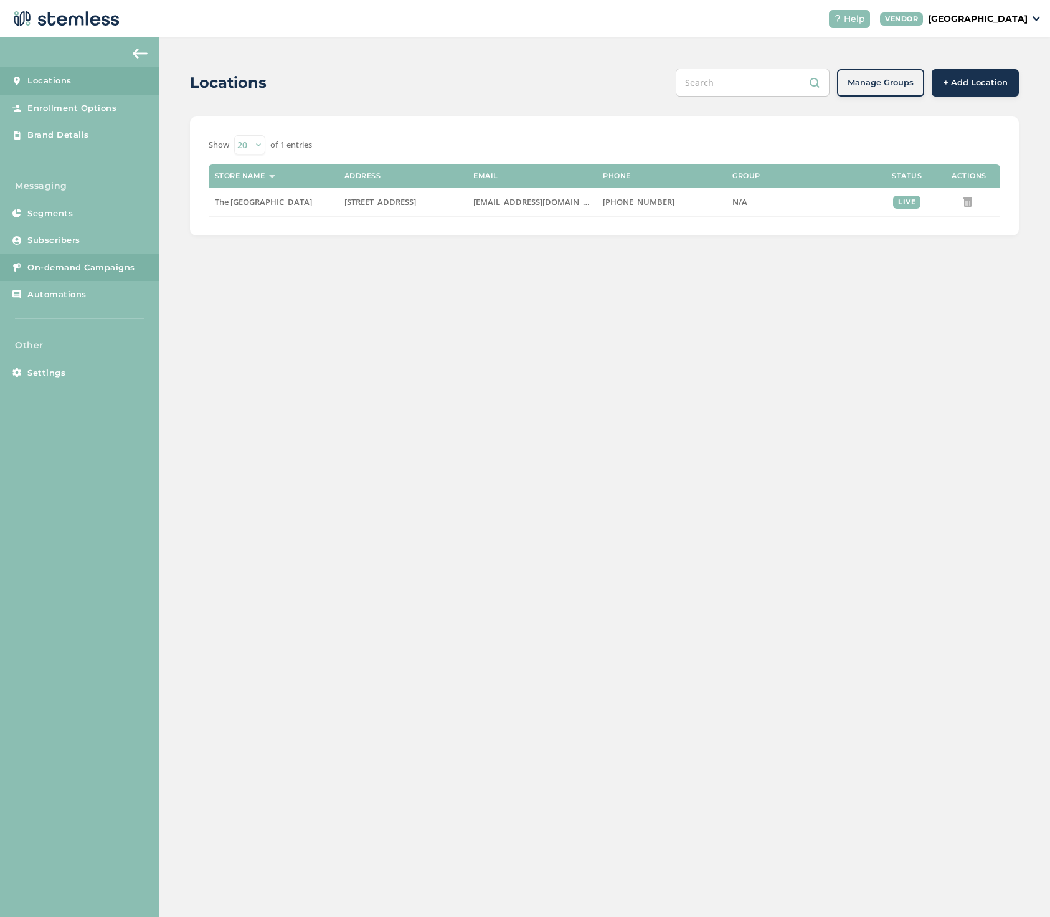
click at [89, 262] on span "On-demand Campaigns" at bounding box center [81, 268] width 108 height 12
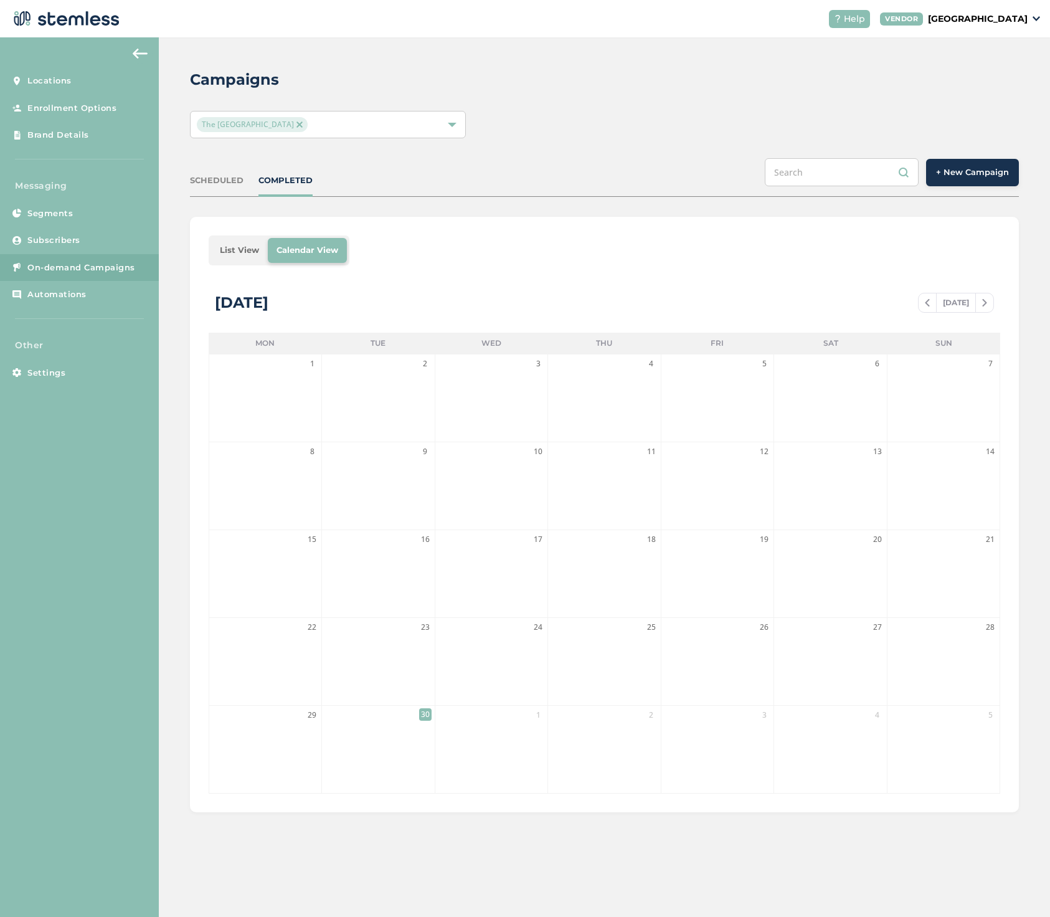
click at [221, 249] on li "List View" at bounding box center [239, 250] width 57 height 25
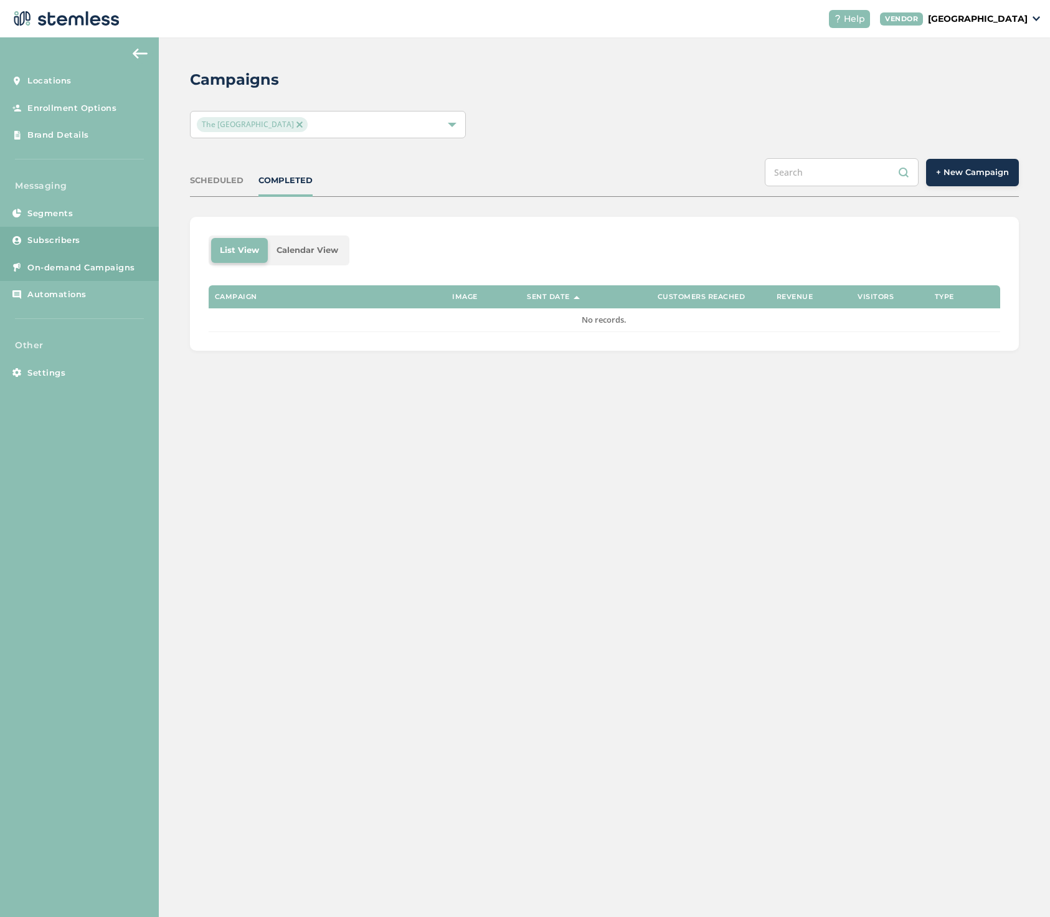
click at [98, 236] on link "Subscribers" at bounding box center [79, 240] width 159 height 27
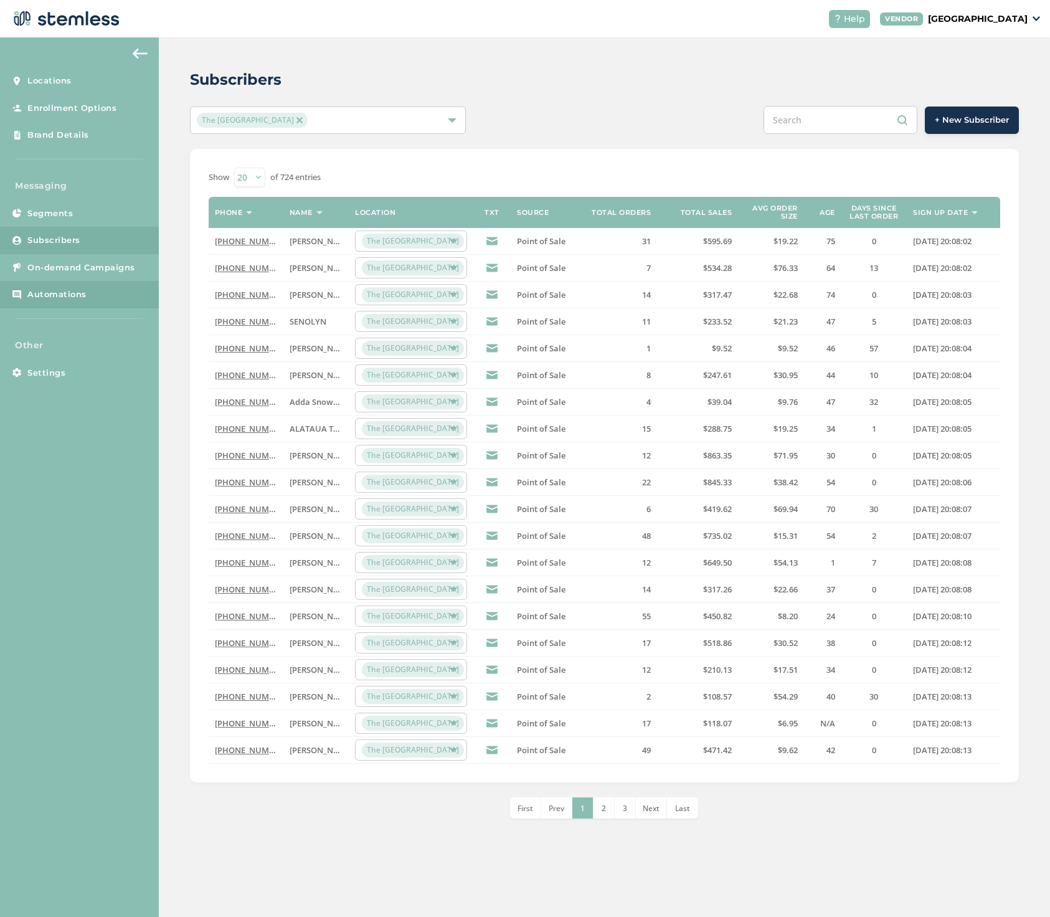
click at [73, 288] on span "Automations" at bounding box center [56, 294] width 59 height 12
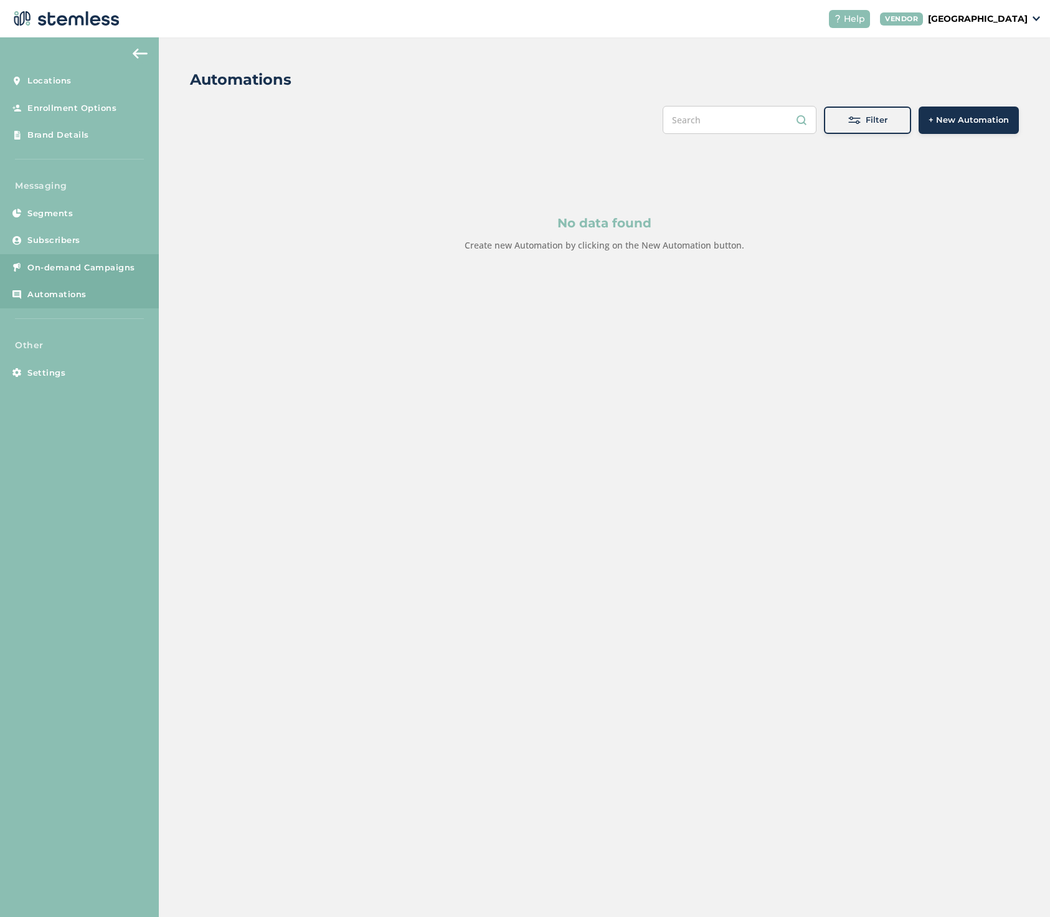
click at [76, 268] on span "On-demand Campaigns" at bounding box center [81, 268] width 108 height 12
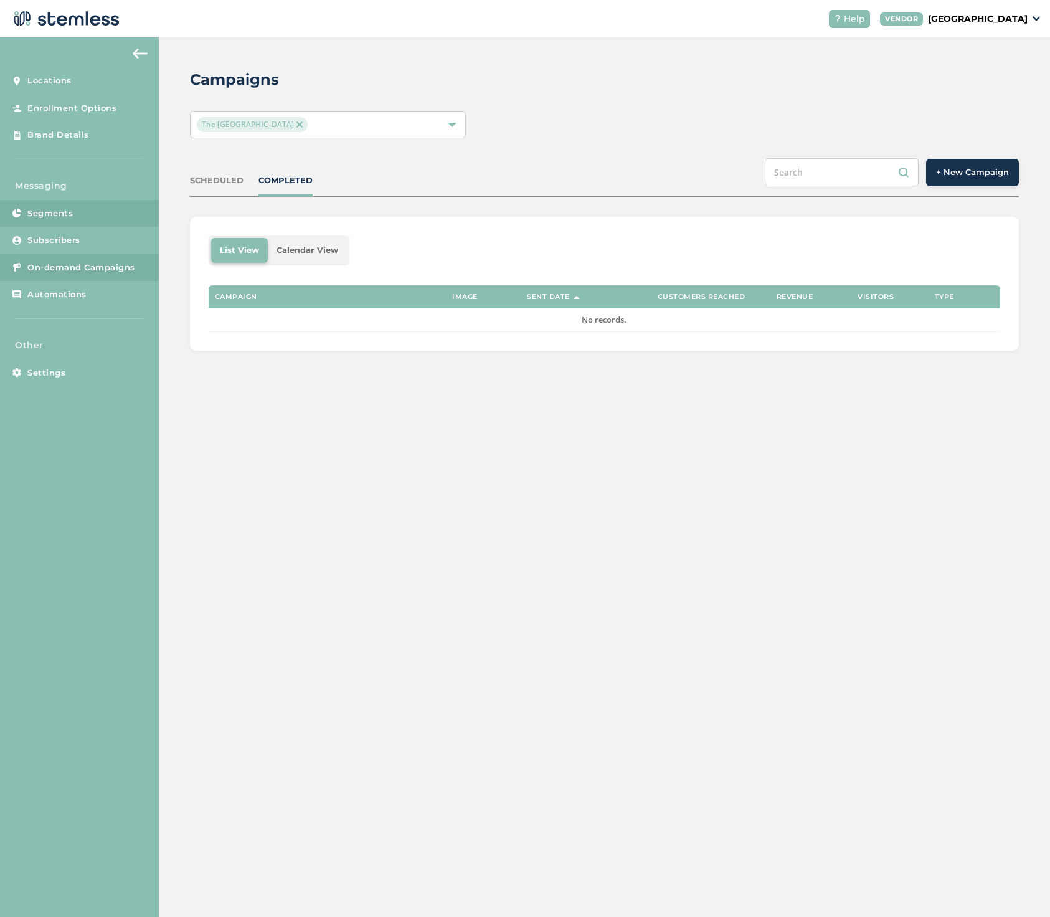
click at [74, 217] on link "Segments" at bounding box center [79, 213] width 159 height 27
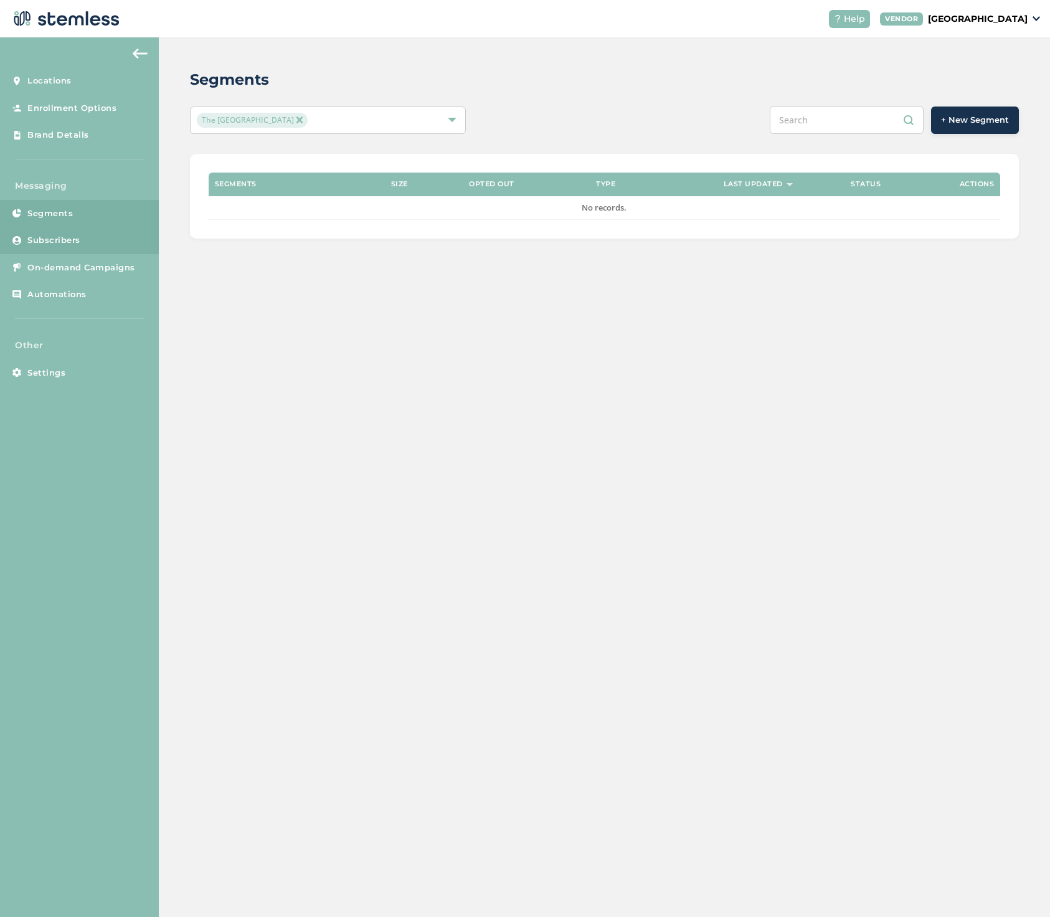
click at [69, 240] on span "Subscribers" at bounding box center [53, 240] width 53 height 12
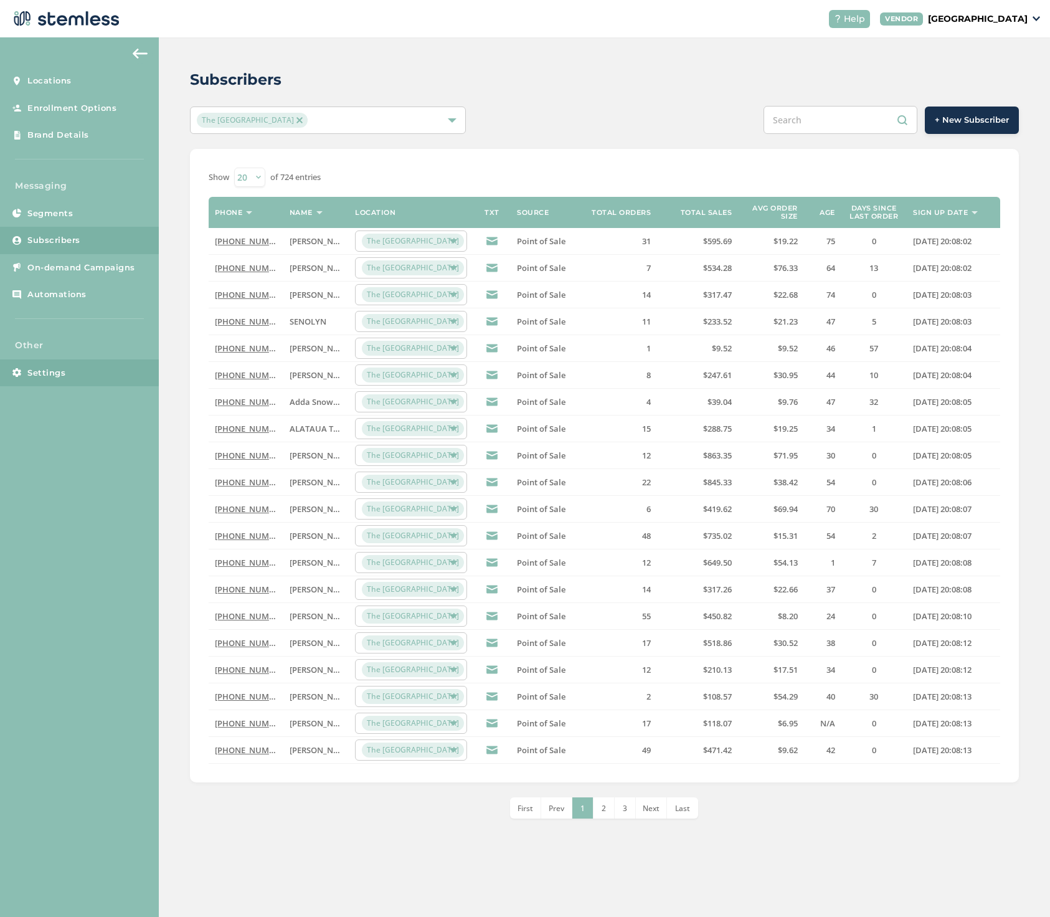
click at [62, 371] on span "Settings" at bounding box center [46, 373] width 38 height 12
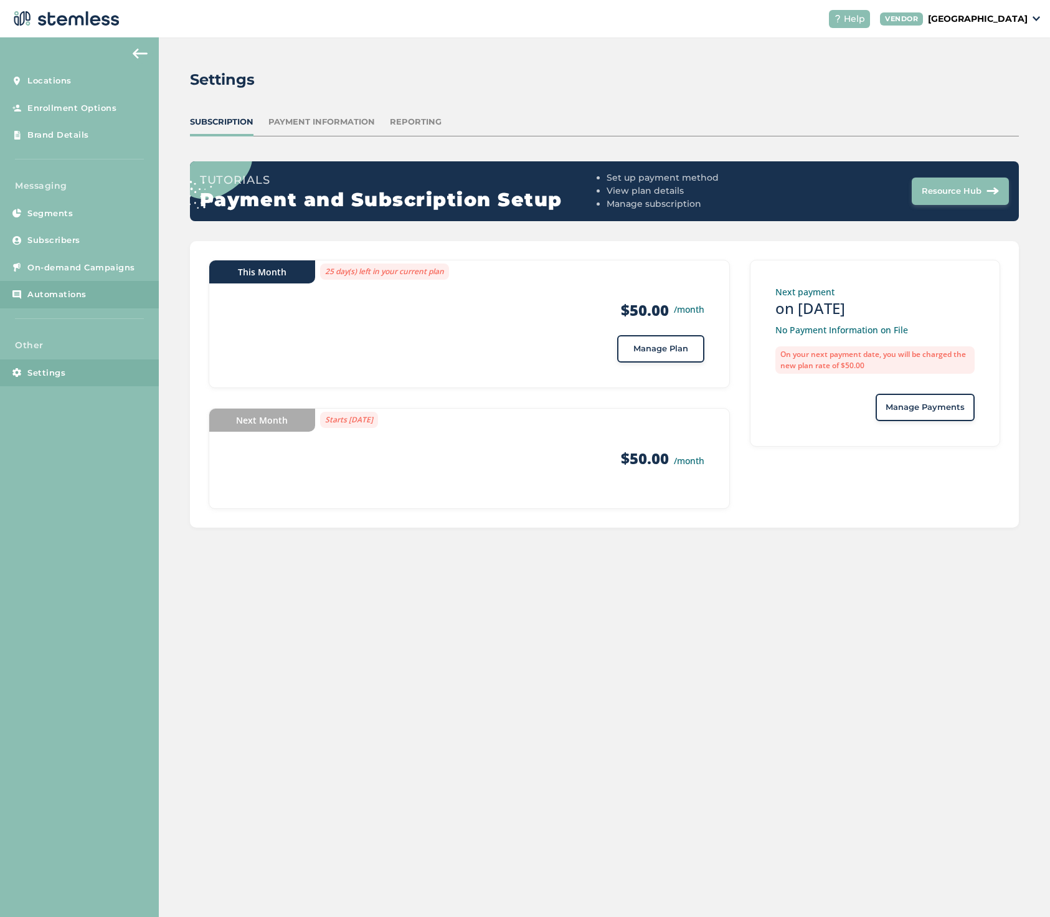
click at [61, 293] on span "Automations" at bounding box center [56, 294] width 59 height 12
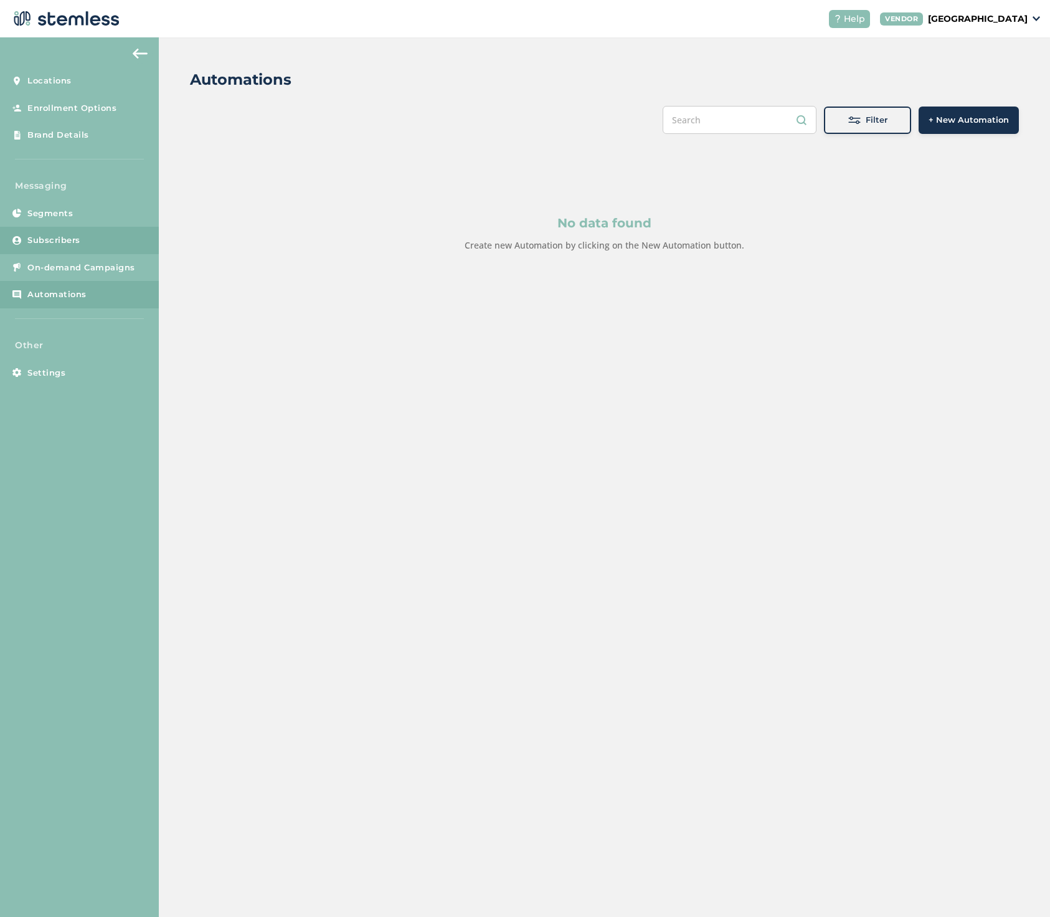
click at [64, 237] on span "Subscribers" at bounding box center [53, 240] width 53 height 12
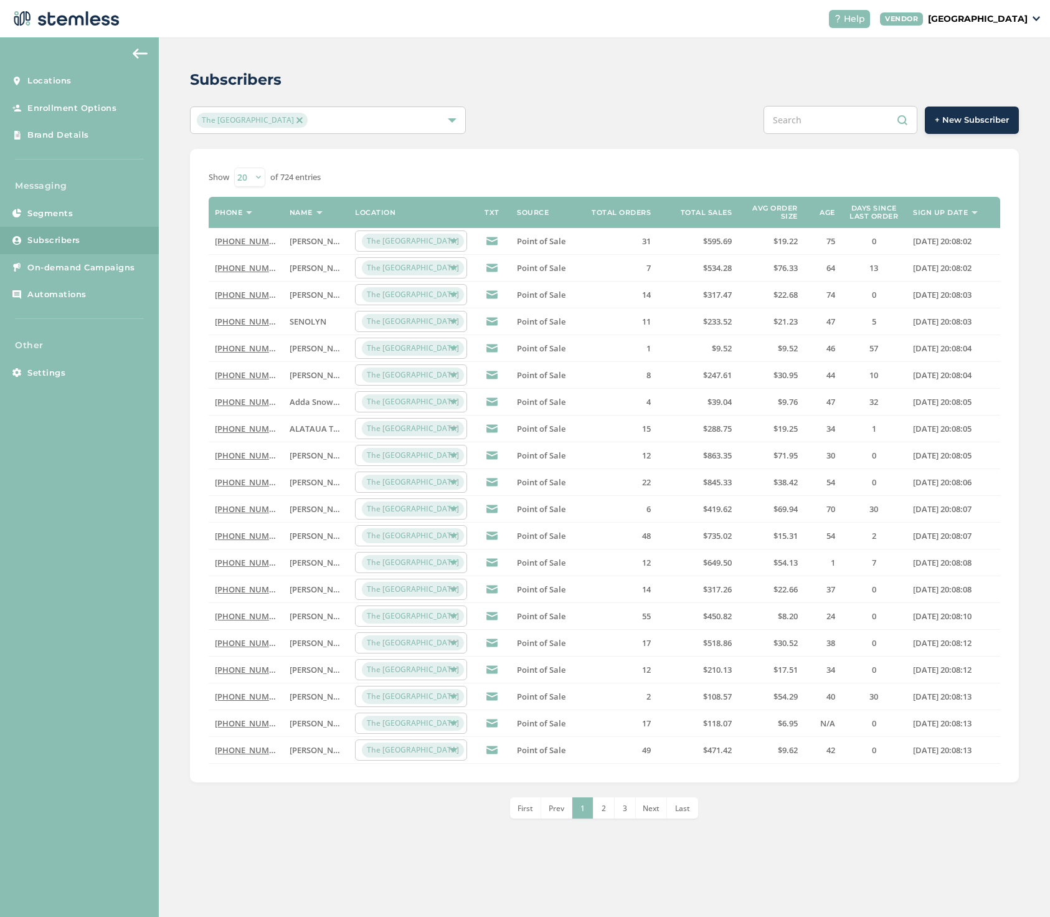
click at [957, 118] on span "+ New Subscriber" at bounding box center [972, 120] width 74 height 12
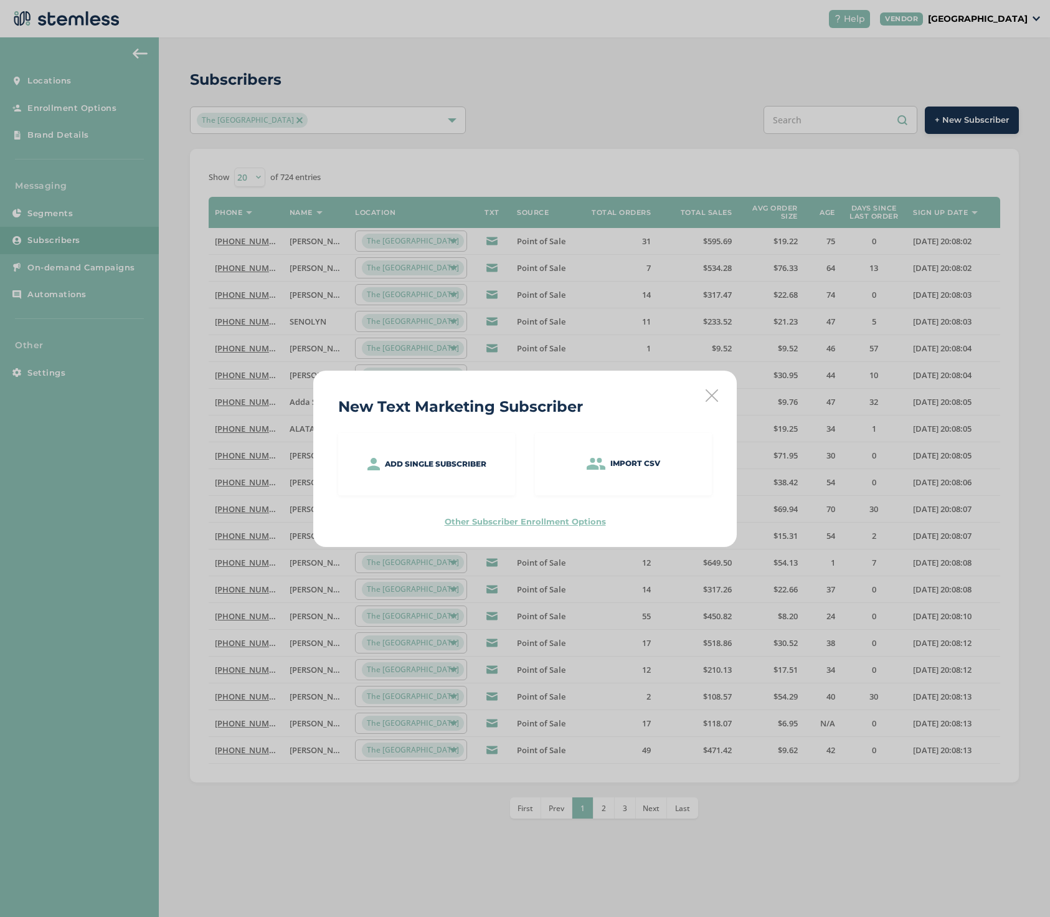
click at [710, 398] on icon at bounding box center [712, 395] width 12 height 12
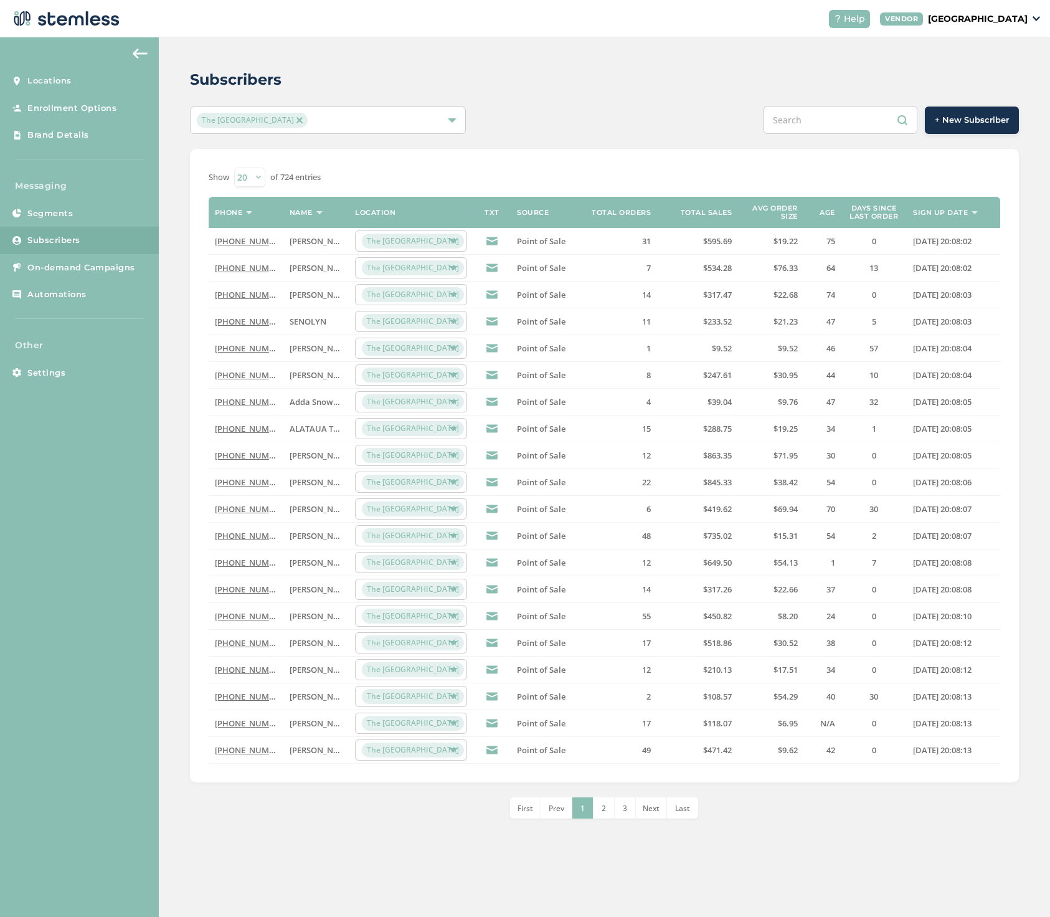
click at [451, 125] on div "The [GEOGRAPHIC_DATA]" at bounding box center [328, 119] width 276 height 27
click at [554, 110] on div "+ New Subscriber" at bounding box center [777, 120] width 484 height 28
click at [83, 207] on link "Segments" at bounding box center [79, 213] width 159 height 27
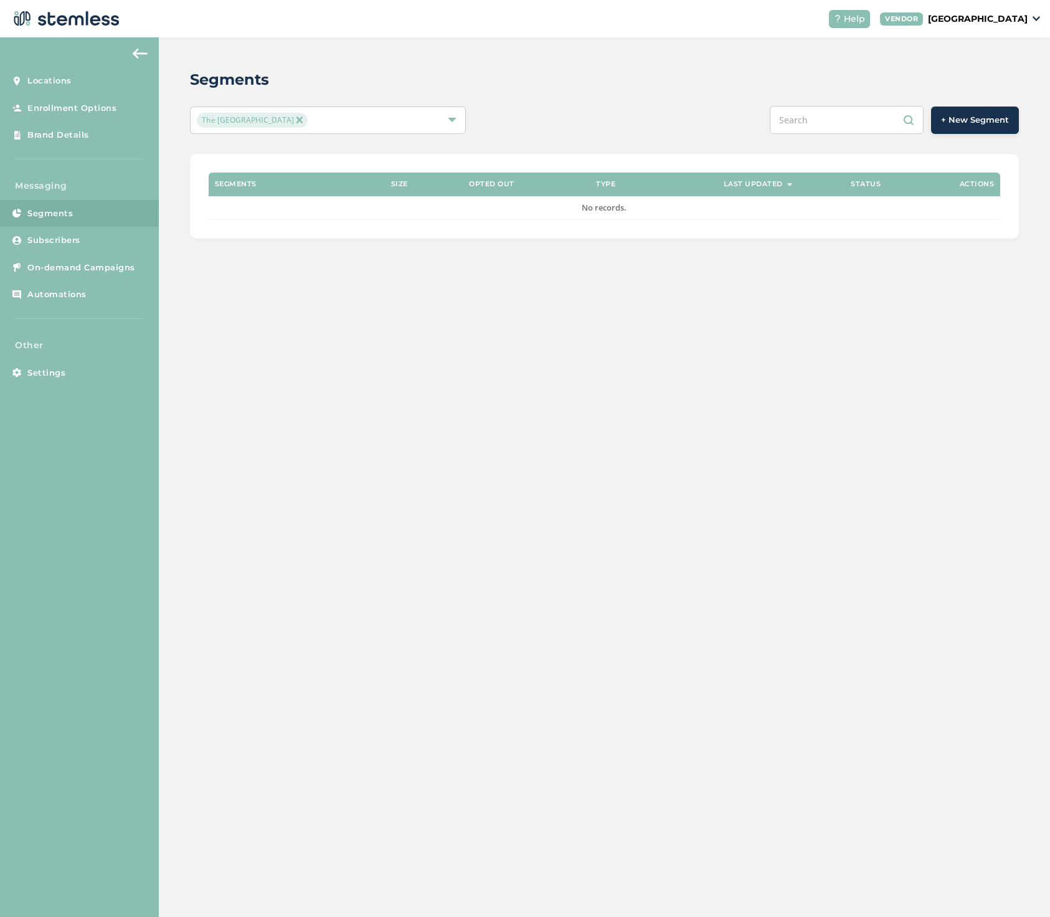
click at [955, 123] on span "+ New Segment" at bounding box center [975, 120] width 68 height 12
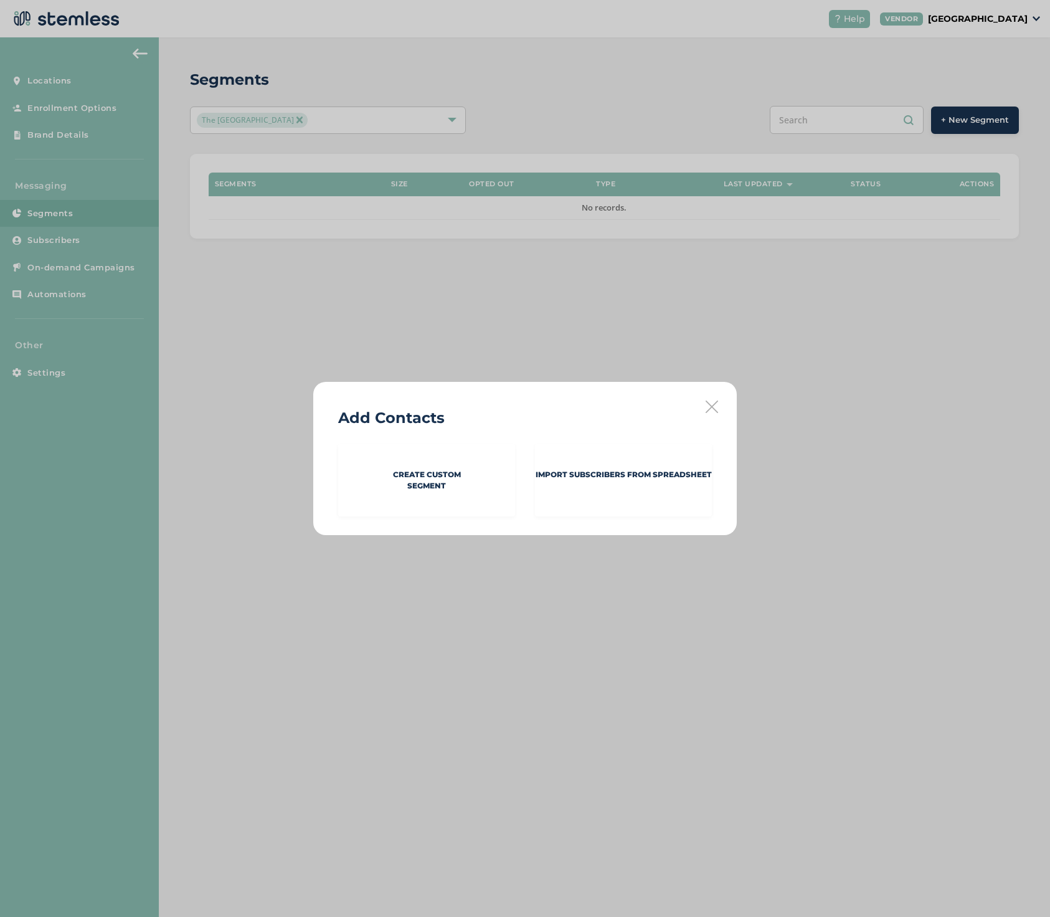
click at [710, 402] on icon at bounding box center [712, 406] width 12 height 12
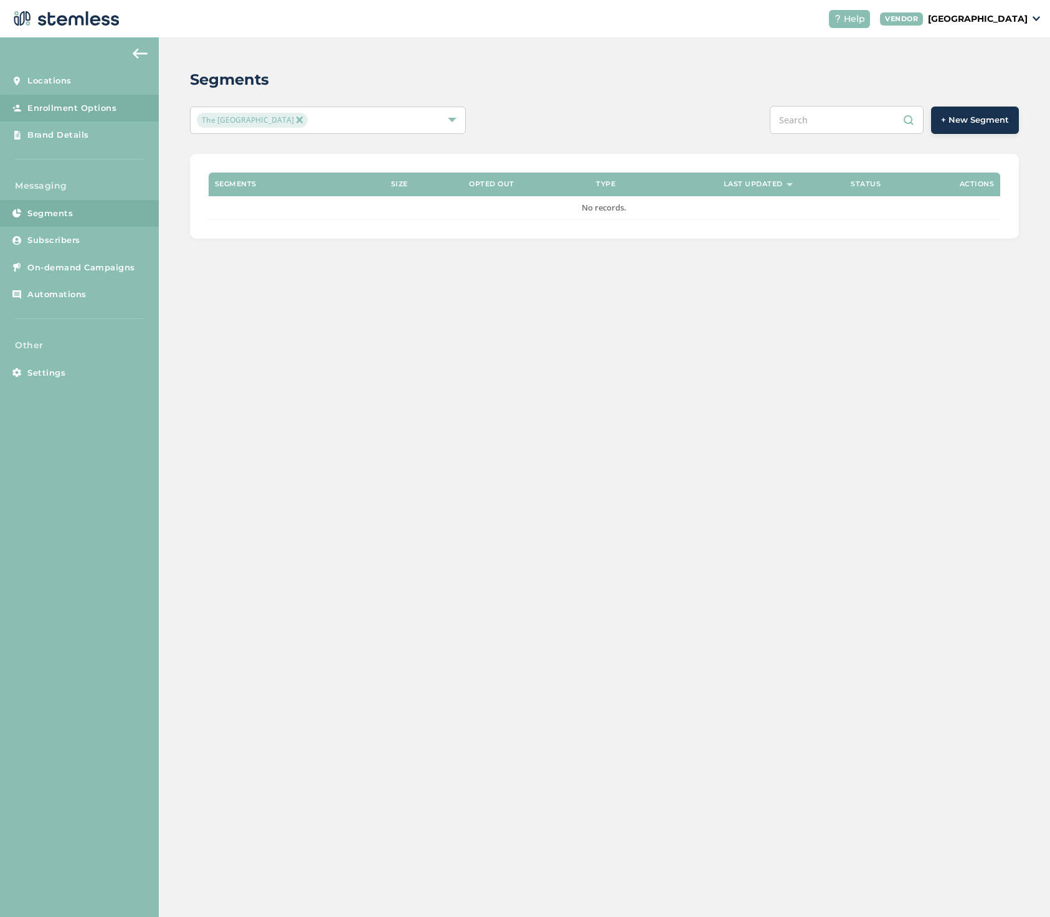
click at [77, 108] on span "Enrollment Options" at bounding box center [71, 108] width 89 height 12
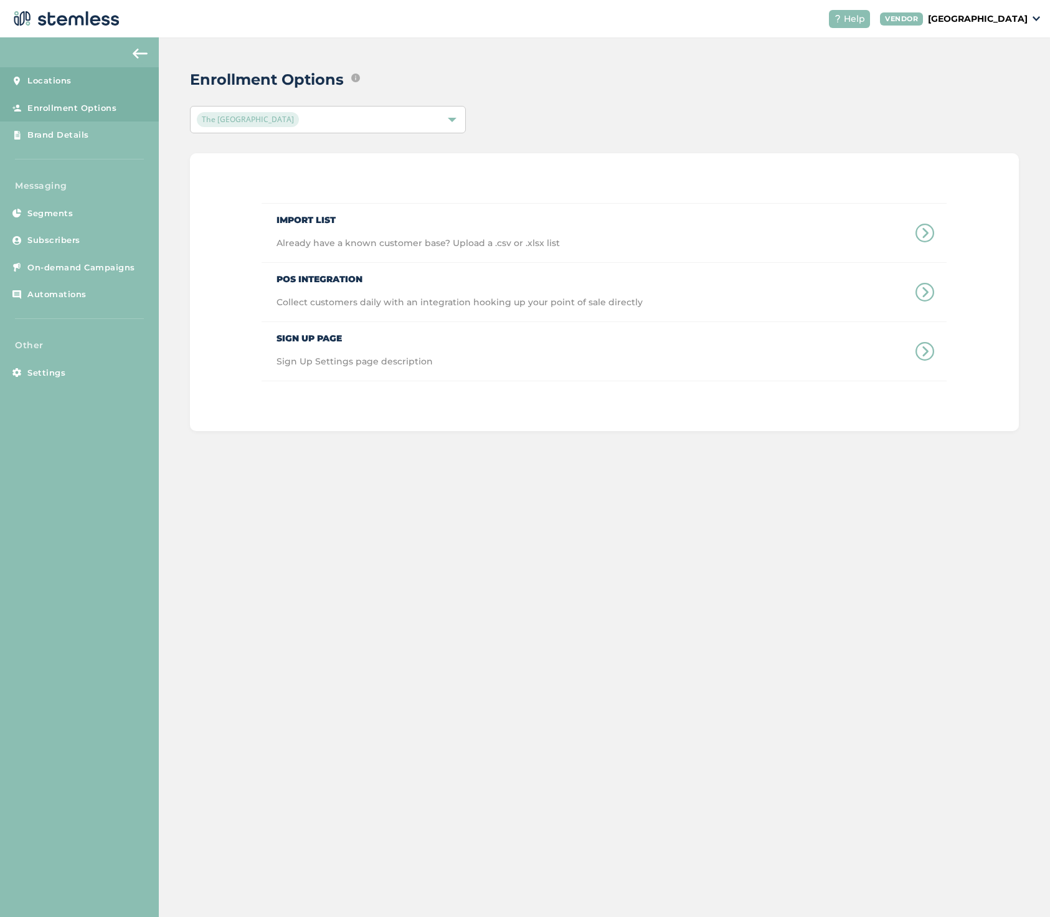
click at [64, 80] on span "Locations" at bounding box center [49, 81] width 44 height 12
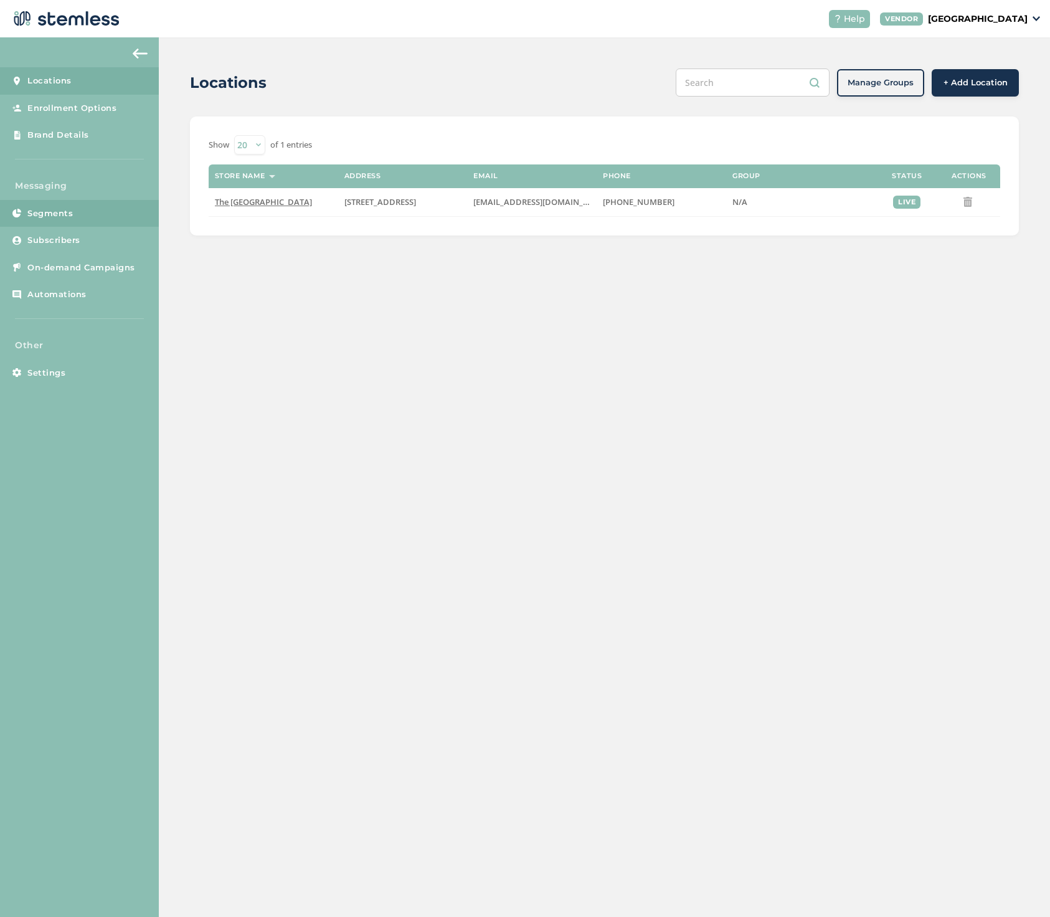
click at [52, 220] on link "Segments" at bounding box center [79, 213] width 159 height 27
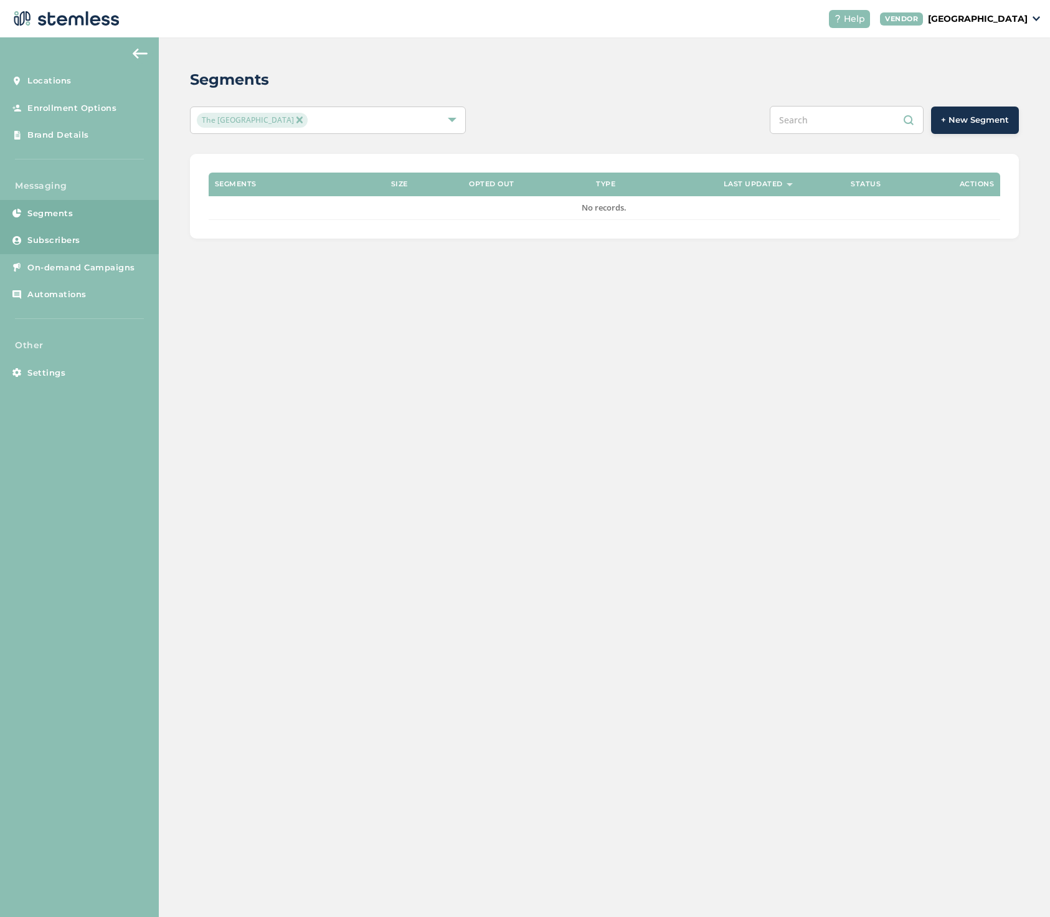
click at [52, 242] on span "Subscribers" at bounding box center [53, 240] width 53 height 12
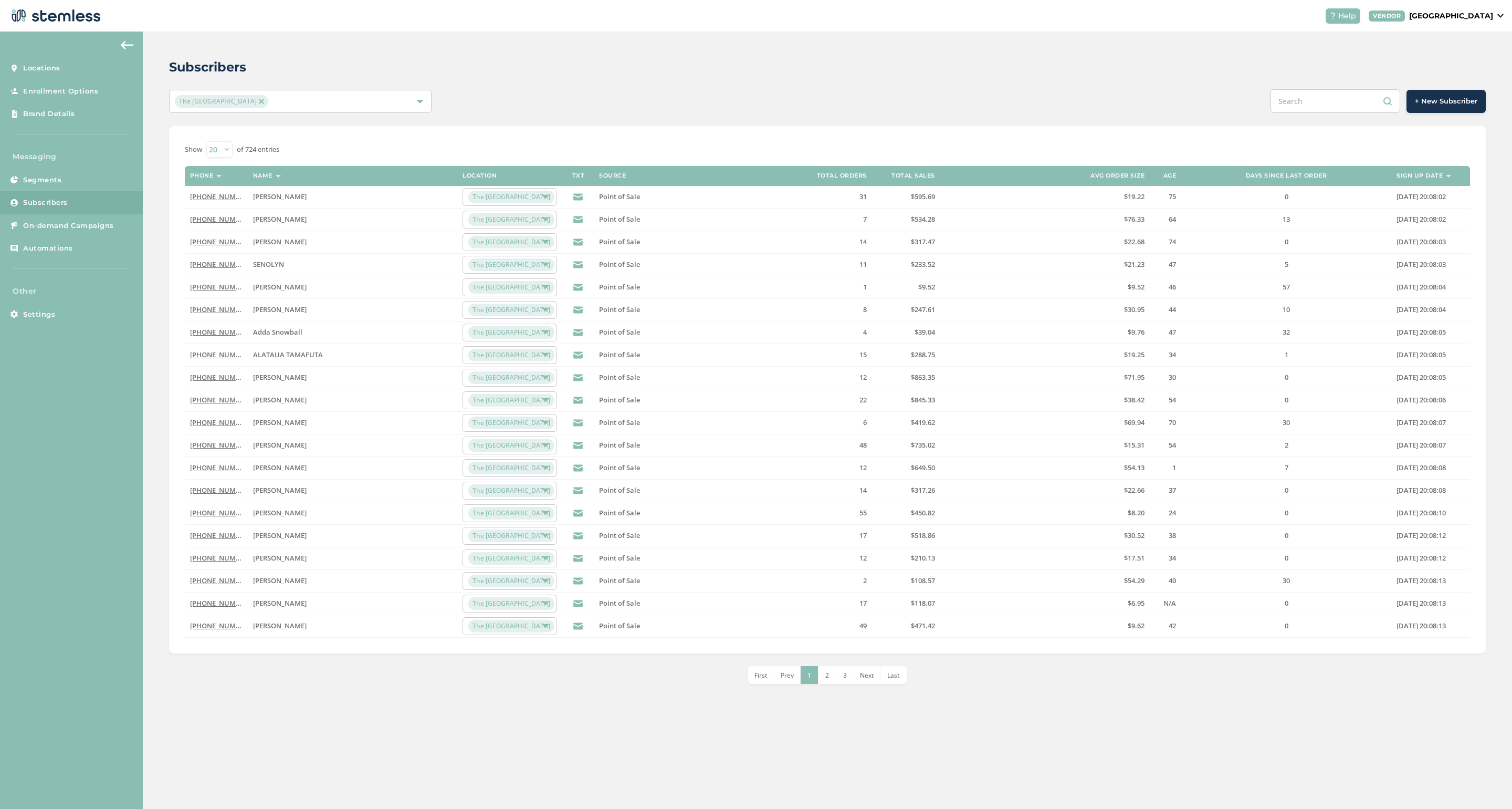
click at [885, 100] on input "text" at bounding box center [1336, 101] width 130 height 24
click at [28, 222] on span "On-demand Campaigns" at bounding box center [68, 226] width 91 height 10
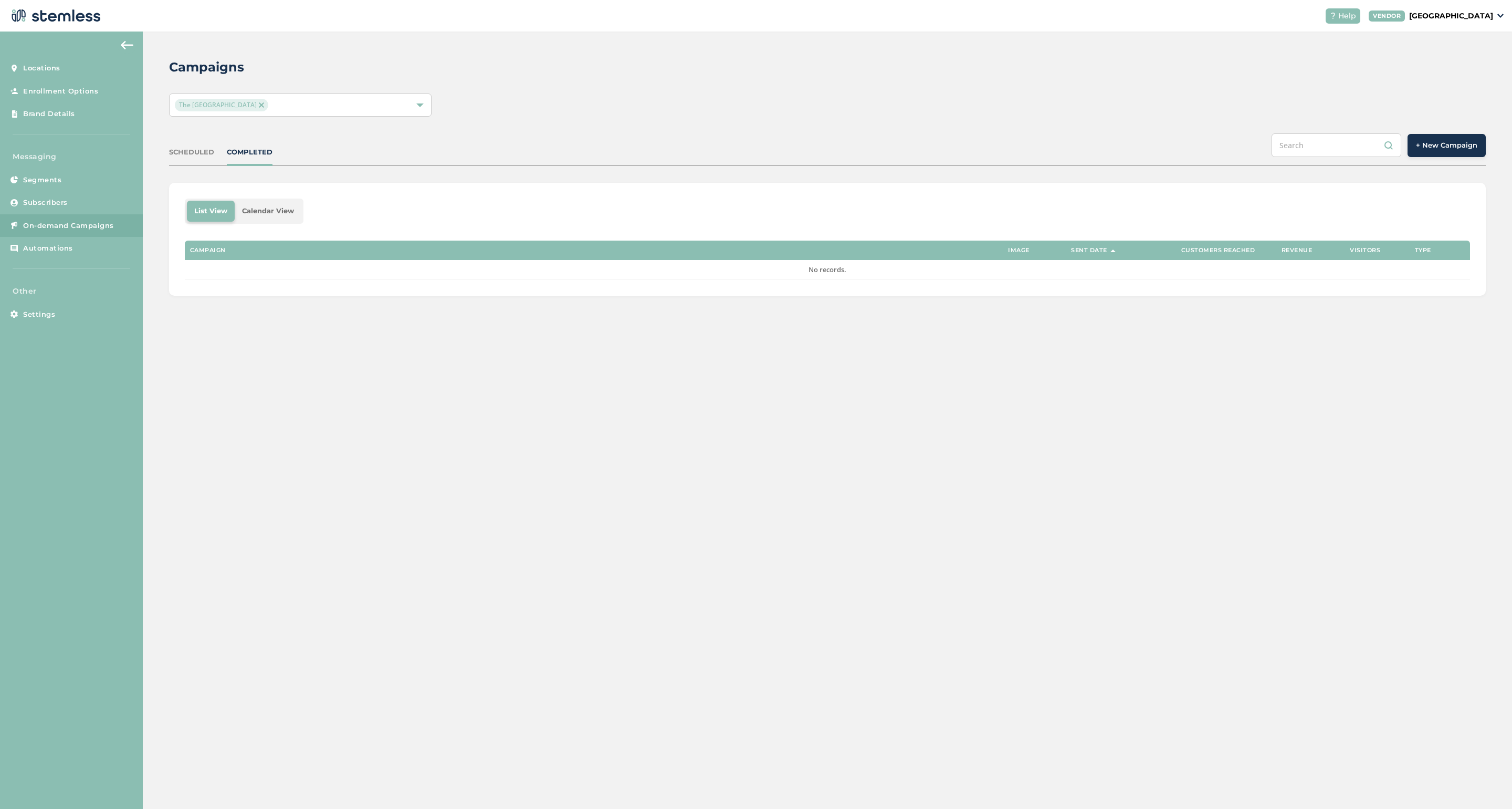
click at [217, 251] on label "Campaign" at bounding box center [207, 251] width 35 height 7
click at [885, 142] on span "+ New Campaign" at bounding box center [1446, 145] width 62 height 10
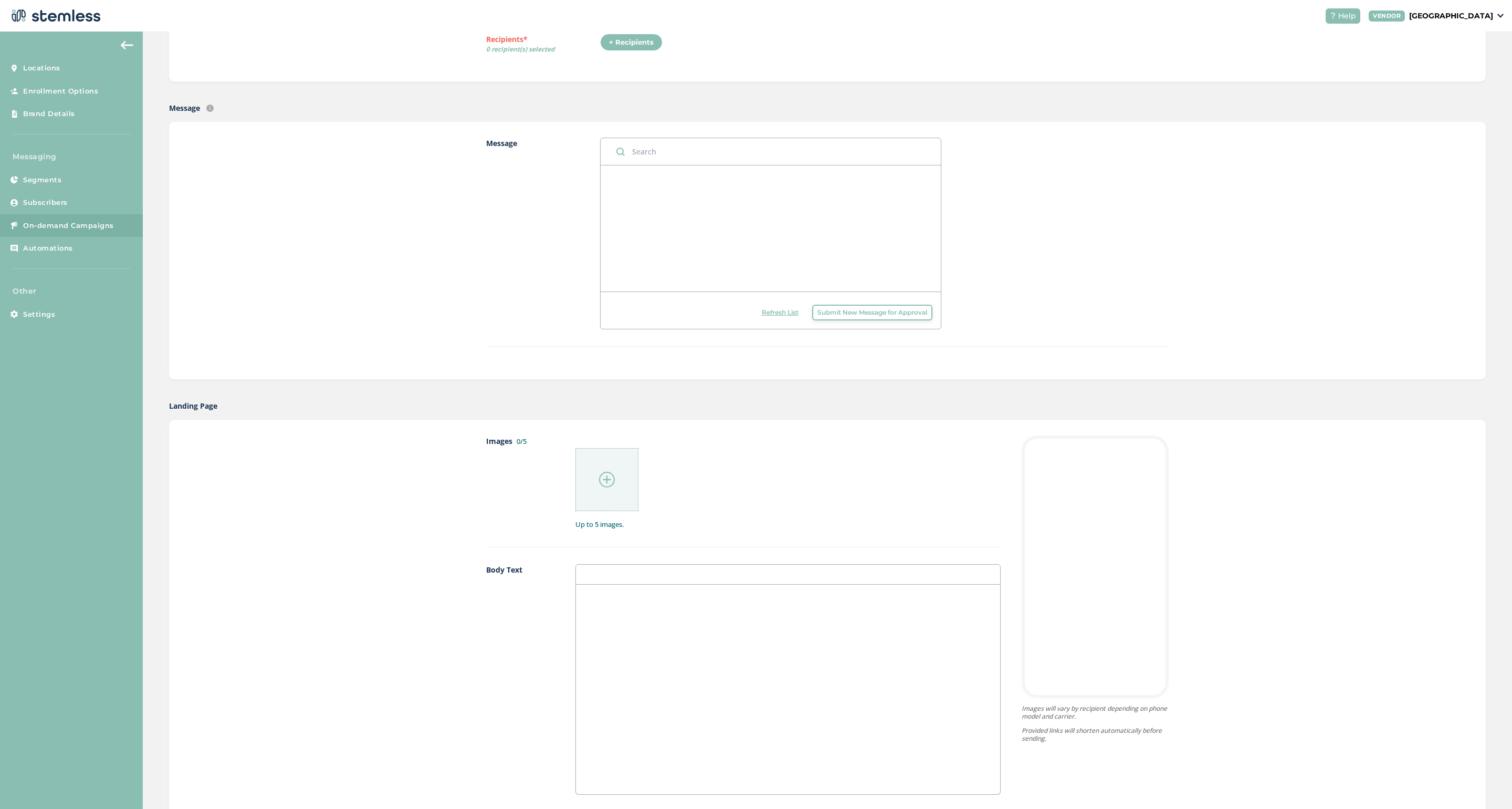
scroll to position [181, 0]
click at [625, 498] on div at bounding box center [606, 477] width 63 height 63
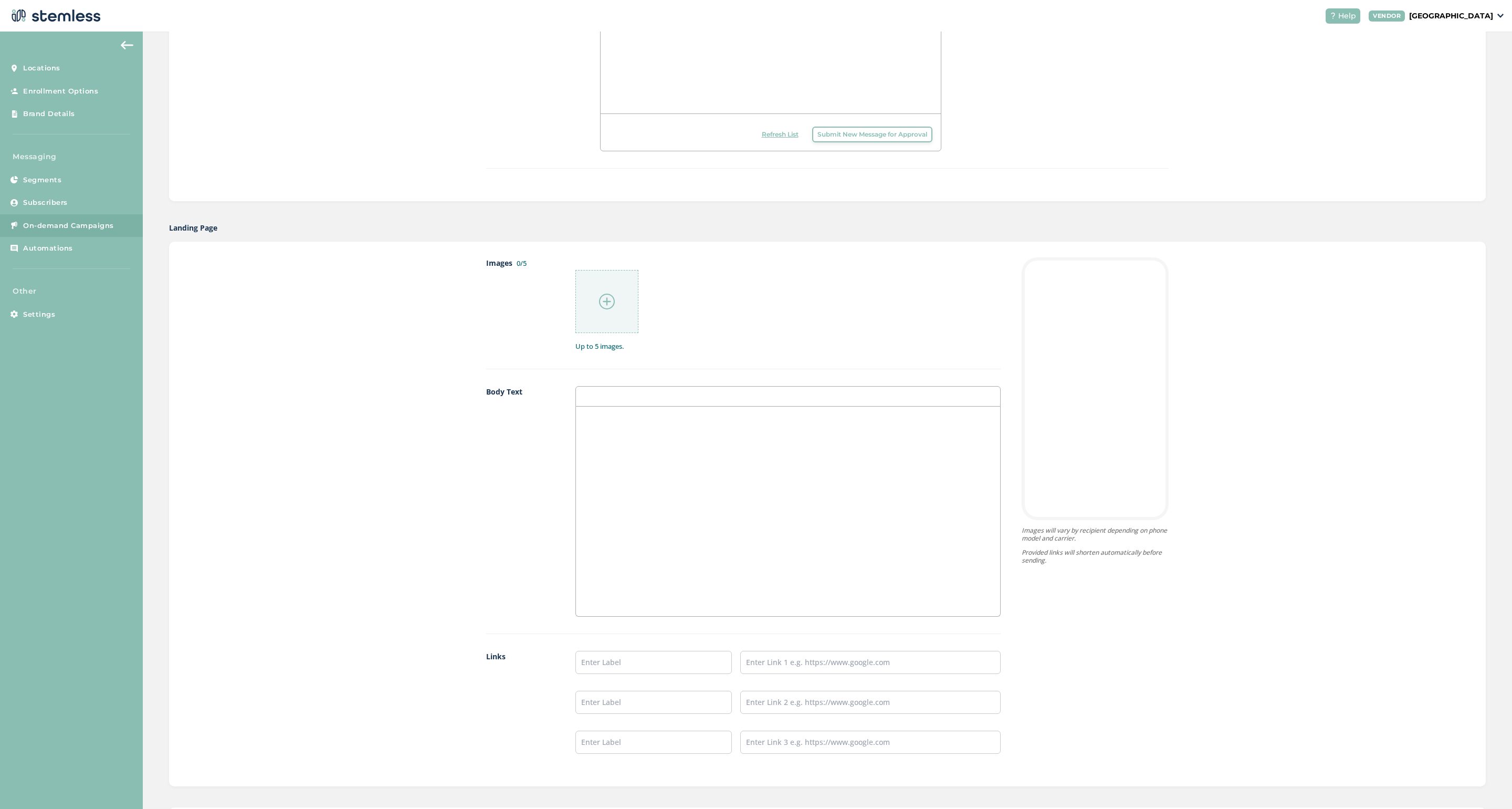
scroll to position [354, 0]
click at [885, 13] on span "Help" at bounding box center [1347, 15] width 18 height 11
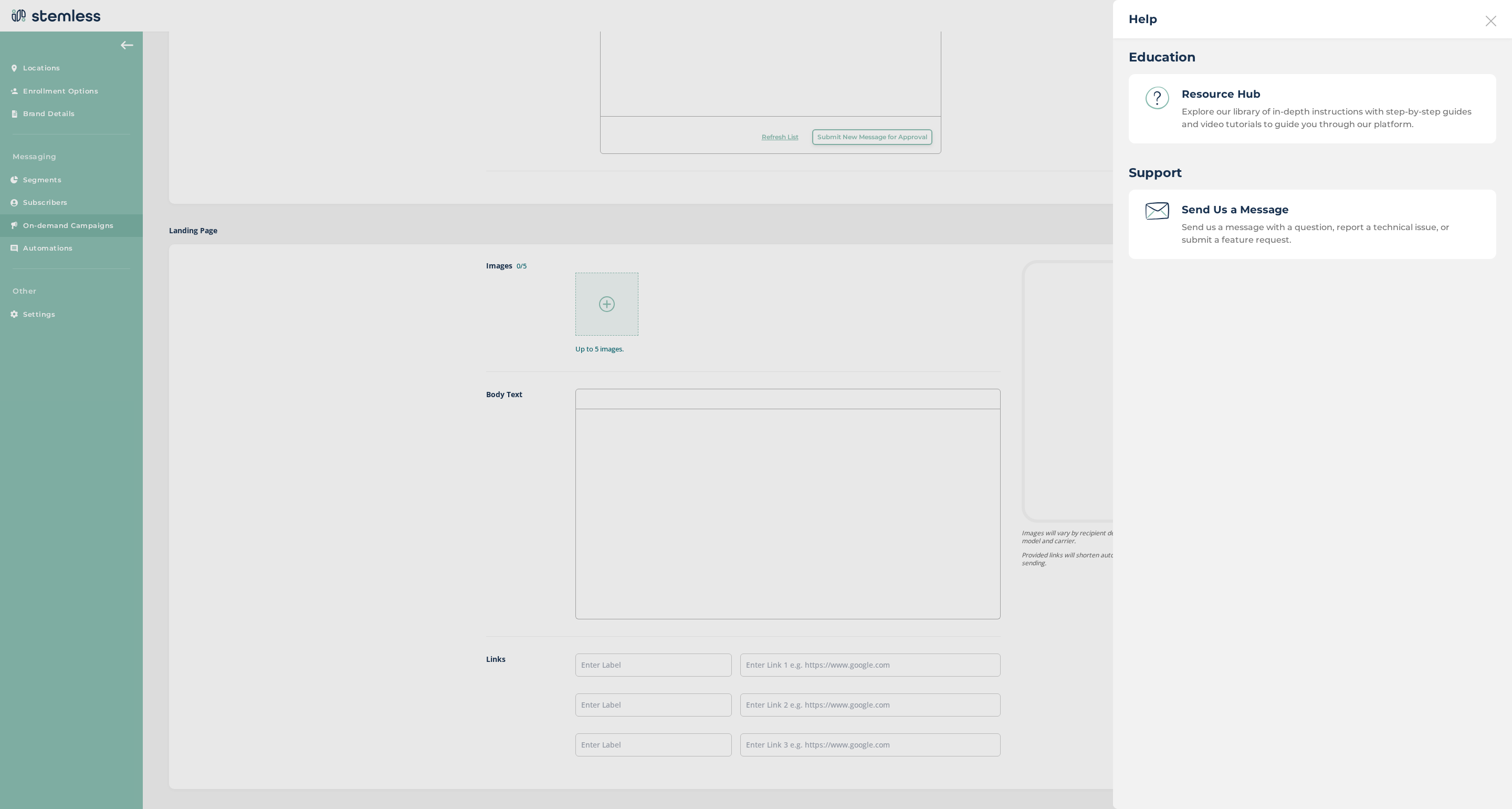
click at [885, 100] on h3 "Resource Hub" at bounding box center [1331, 94] width 298 height 14
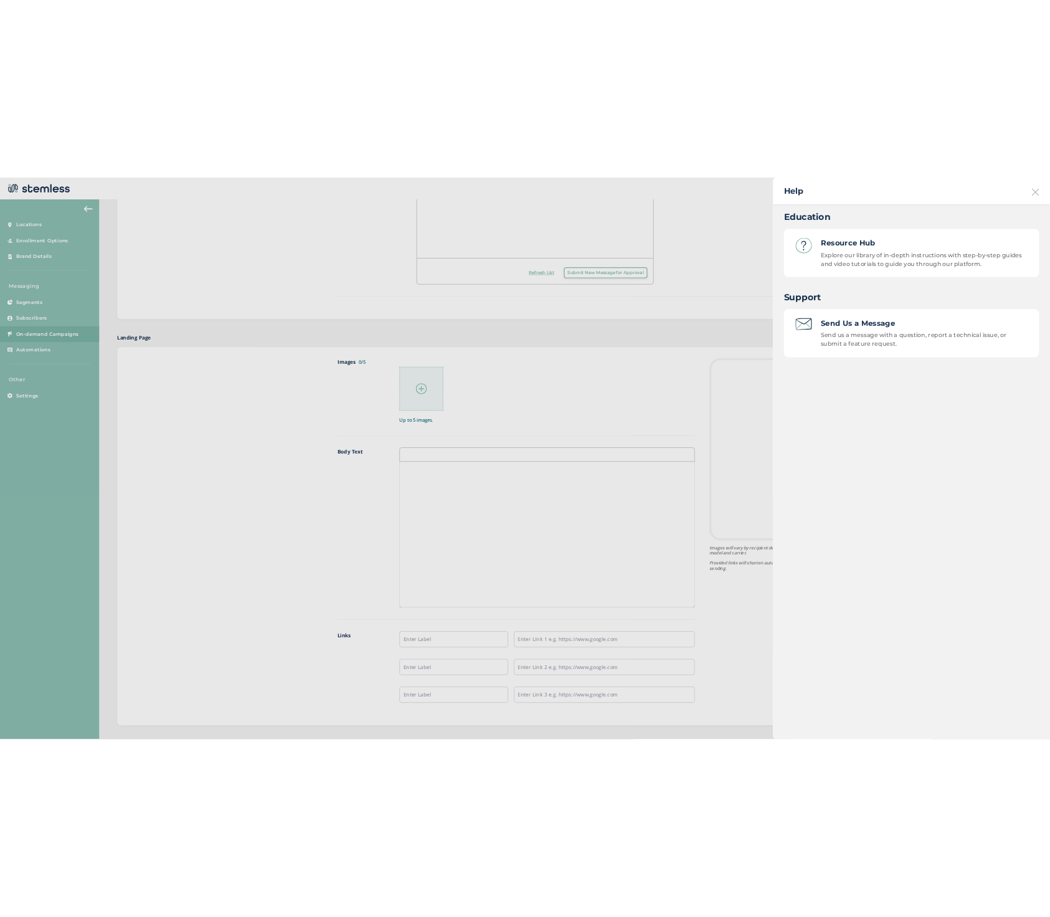
scroll to position [0, 0]
